Goal: Information Seeking & Learning: Learn about a topic

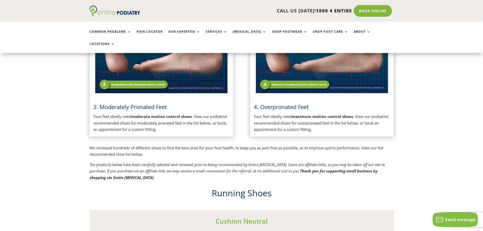
scroll to position [324, 0]
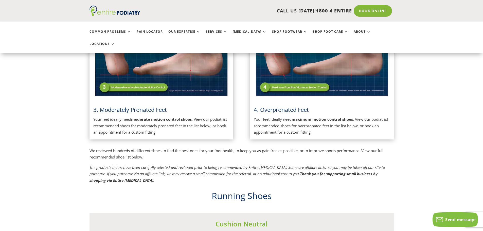
click at [151, 86] on img at bounding box center [161, 50] width 136 height 96
click at [155, 69] on img at bounding box center [161, 50] width 136 height 96
click at [147, 79] on img at bounding box center [161, 50] width 136 height 96
click at [134, 117] on strong "moderate motion control shoes" at bounding box center [161, 119] width 61 height 5
click at [134, 106] on span "3. Moderately Pronated Feet" at bounding box center [130, 110] width 74 height 8
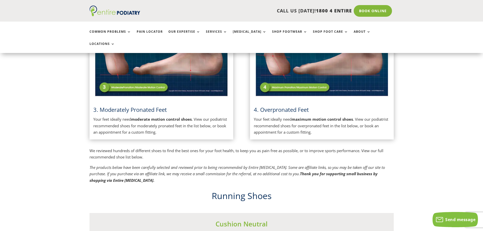
click at [134, 106] on span "3. Moderately Pronated Feet" at bounding box center [130, 110] width 74 height 8
click at [125, 106] on span "3. Moderately Pronated Feet" at bounding box center [130, 110] width 74 height 8
drag, startPoint x: 125, startPoint y: 97, endPoint x: 111, endPoint y: 104, distance: 15.8
click at [112, 106] on h3 "3. Moderately Pronated Feet" at bounding box center [161, 111] width 136 height 10
drag, startPoint x: 102, startPoint y: 99, endPoint x: 99, endPoint y: 99, distance: 3.6
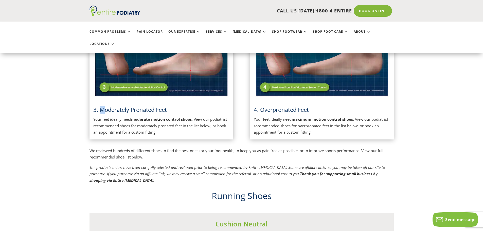
click at [100, 106] on span "3. Moderately Pronated Feet" at bounding box center [130, 110] width 74 height 8
click at [96, 106] on h3 "3. Moderately Pronated Feet" at bounding box center [161, 111] width 136 height 10
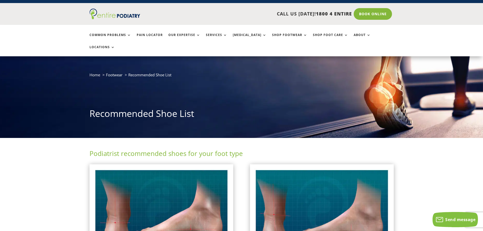
scroll to position [3, 0]
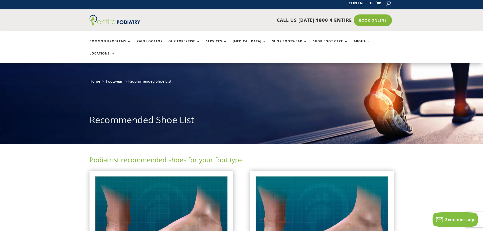
click at [116, 195] on img at bounding box center [161, 222] width 136 height 96
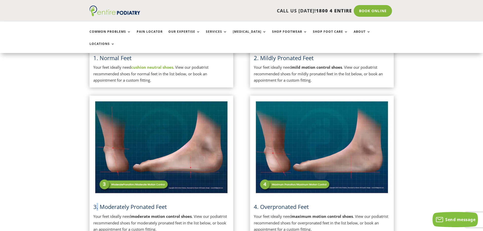
scroll to position [226, 0]
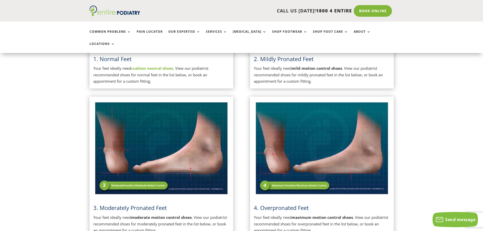
click at [161, 82] on div "Podiatrist recommended shoes for your foot type 1. Normal Feet Your feet ideall…" at bounding box center [241, 107] width 304 height 350
click at [107, 174] on img at bounding box center [161, 148] width 136 height 96
click at [148, 173] on img at bounding box center [161, 148] width 136 height 96
drag, startPoint x: 148, startPoint y: 173, endPoint x: 173, endPoint y: 166, distance: 26.3
click at [166, 168] on img at bounding box center [161, 148] width 136 height 96
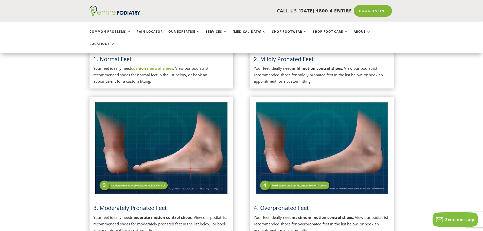
drag, startPoint x: 316, startPoint y: 148, endPoint x: 318, endPoint y: 136, distance: 12.0
click at [316, 147] on img at bounding box center [322, 148] width 136 height 96
drag, startPoint x: 274, startPoint y: 105, endPoint x: 274, endPoint y: 102, distance: 3.3
click at [274, 104] on img at bounding box center [322, 148] width 136 height 96
click at [273, 100] on img at bounding box center [322, 148] width 136 height 96
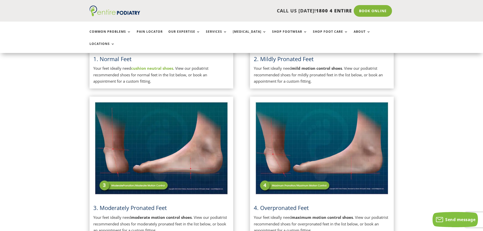
click at [269, 100] on img at bounding box center [322, 148] width 136 height 96
drag, startPoint x: 280, startPoint y: 193, endPoint x: 292, endPoint y: 184, distance: 14.3
click at [286, 189] on div "4. Overpronated Feet Your feet ideally need maximum motion control shoes . View…" at bounding box center [322, 166] width 136 height 133
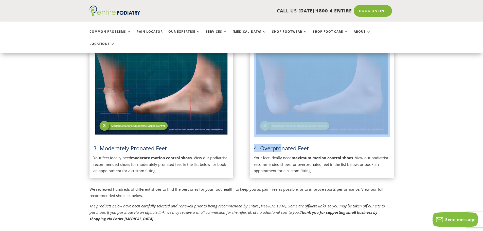
scroll to position [287, 0]
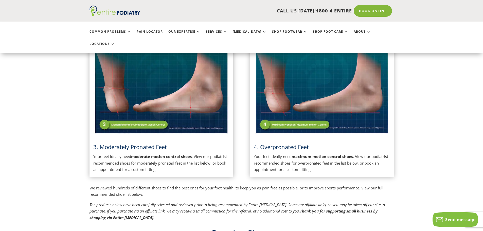
click at [168, 143] on h3 "3. Moderately Pronated Feet" at bounding box center [161, 148] width 136 height 10
drag, startPoint x: 144, startPoint y: 145, endPoint x: 140, endPoint y: 144, distance: 3.9
click at [143, 154] on strong "moderate motion control shoes" at bounding box center [161, 156] width 61 height 5
drag, startPoint x: 123, startPoint y: 136, endPoint x: 126, endPoint y: 119, distance: 17.5
click at [124, 130] on div "3. Moderately Pronated Feet Your feet ideally need moderate motion control shoe…" at bounding box center [161, 106] width 136 height 133
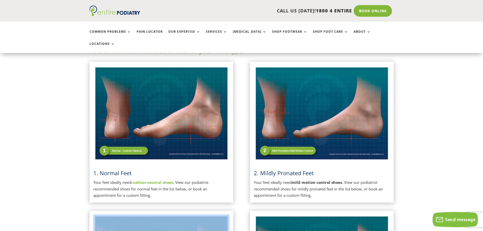
scroll to position [105, 0]
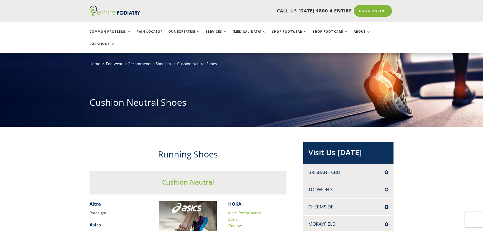
scroll to position [20, 0]
